Goal: Task Accomplishment & Management: Manage account settings

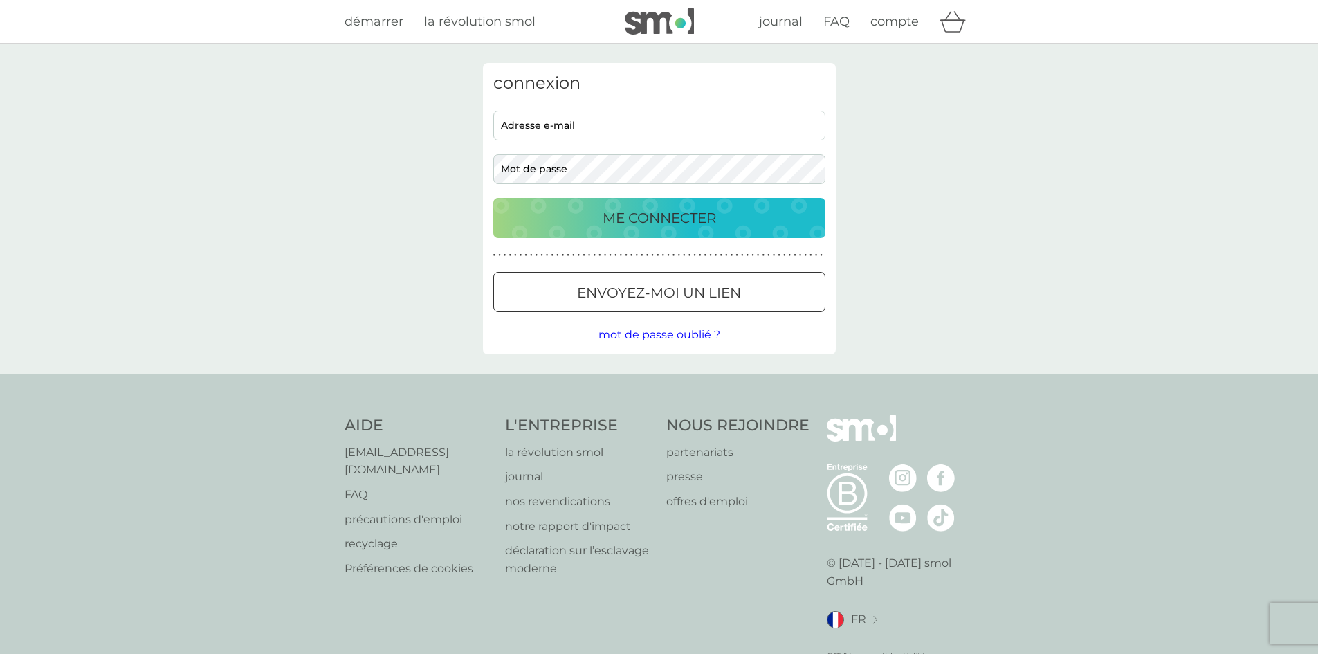
click at [566, 123] on input "adresse e-mail" at bounding box center [659, 126] width 332 height 30
type input "[EMAIL_ADDRESS][PERSON_NAME][DOMAIN_NAME]"
click at [493, 198] on button "ME CONNECTER" at bounding box center [659, 218] width 332 height 40
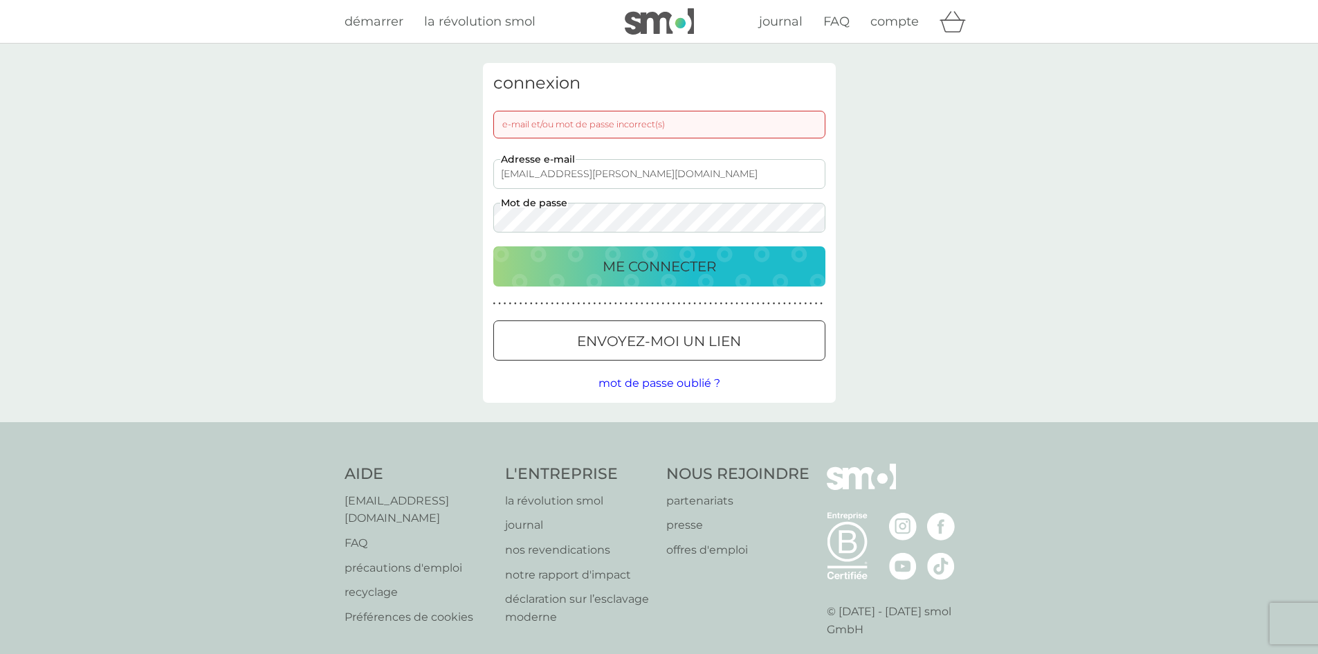
click at [493, 246] on button "ME CONNECTER" at bounding box center [659, 266] width 332 height 40
click at [679, 350] on p "envoyez-moi un lien" at bounding box center [659, 341] width 164 height 22
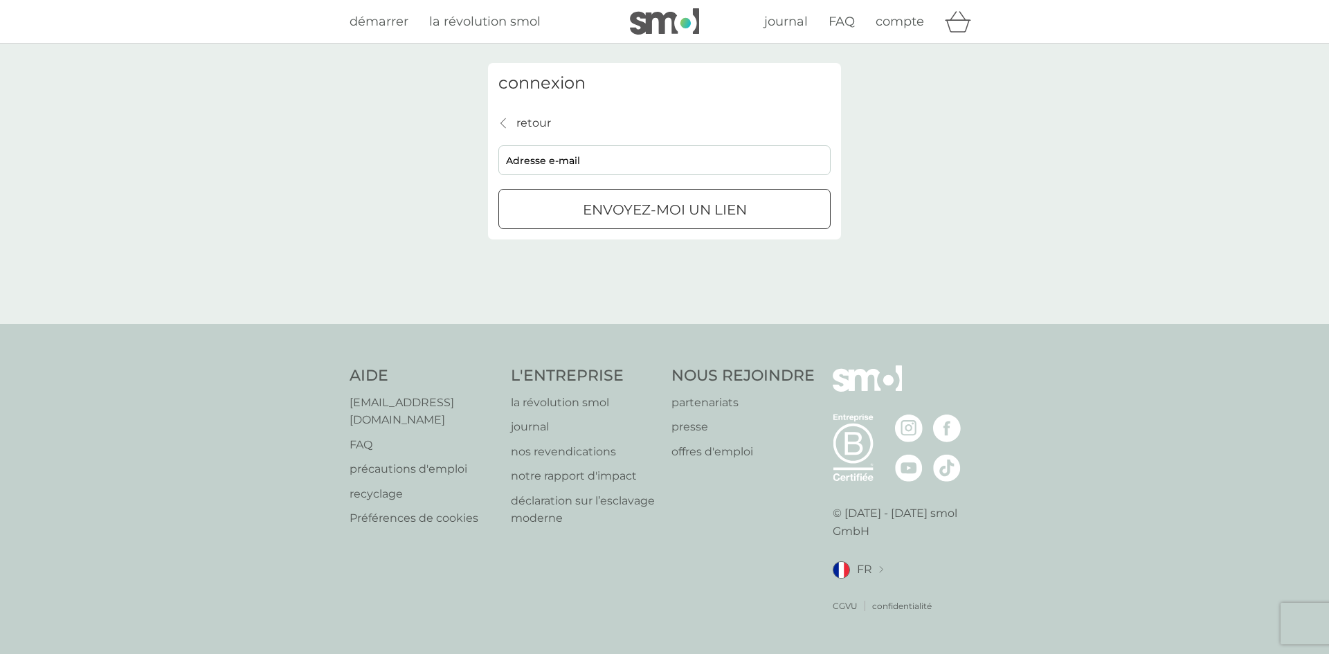
click at [599, 168] on input "adresse e-mail" at bounding box center [664, 160] width 332 height 30
type input "[EMAIL_ADDRESS][PERSON_NAME][DOMAIN_NAME]"
click button "envoyez-moi un lien" at bounding box center [664, 209] width 332 height 40
